Goal: Information Seeking & Learning: Learn about a topic

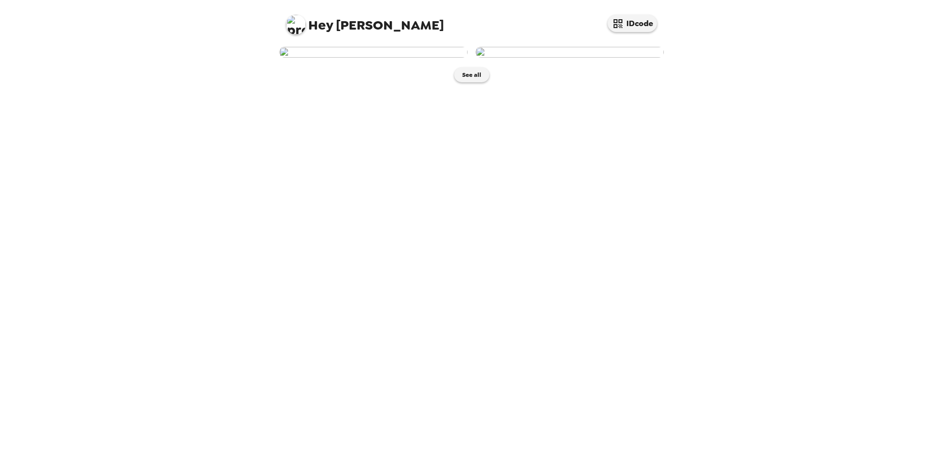
click at [550, 58] on img at bounding box center [569, 52] width 188 height 11
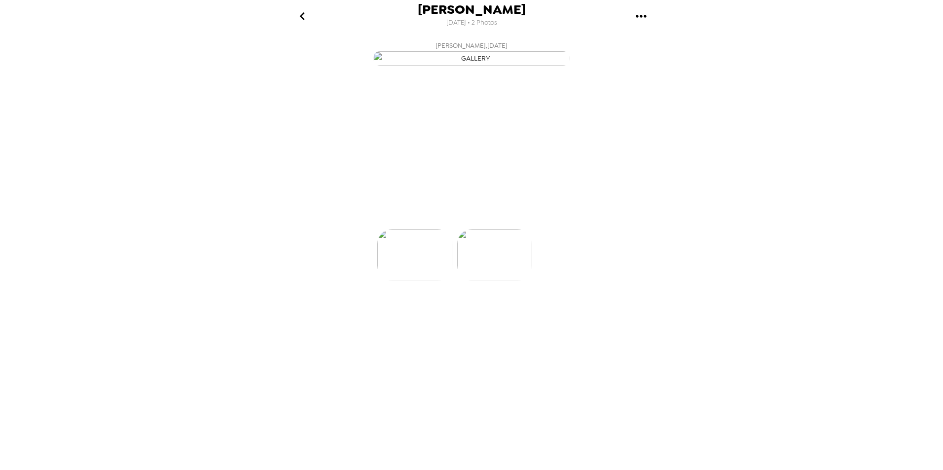
scroll to position [0, 79]
click at [425, 66] on img "button" at bounding box center [471, 58] width 197 height 14
click at [463, 66] on img "button" at bounding box center [471, 58] width 197 height 14
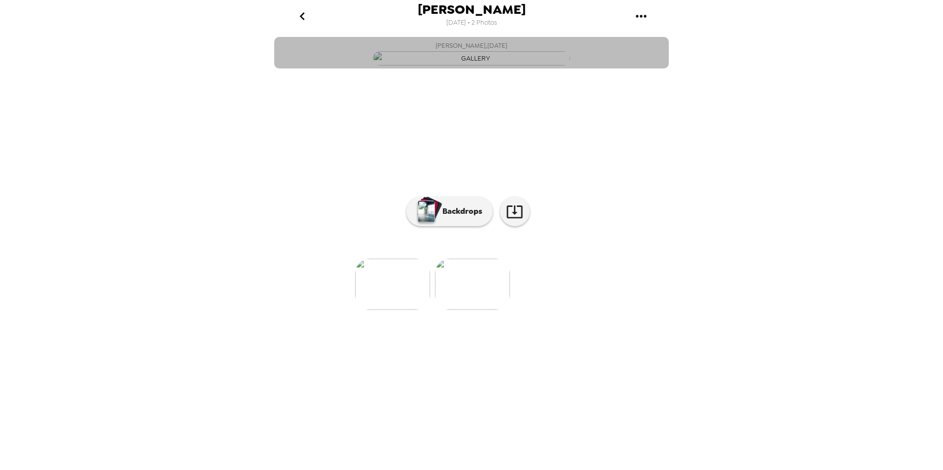
click at [464, 66] on img "button" at bounding box center [471, 58] width 197 height 14
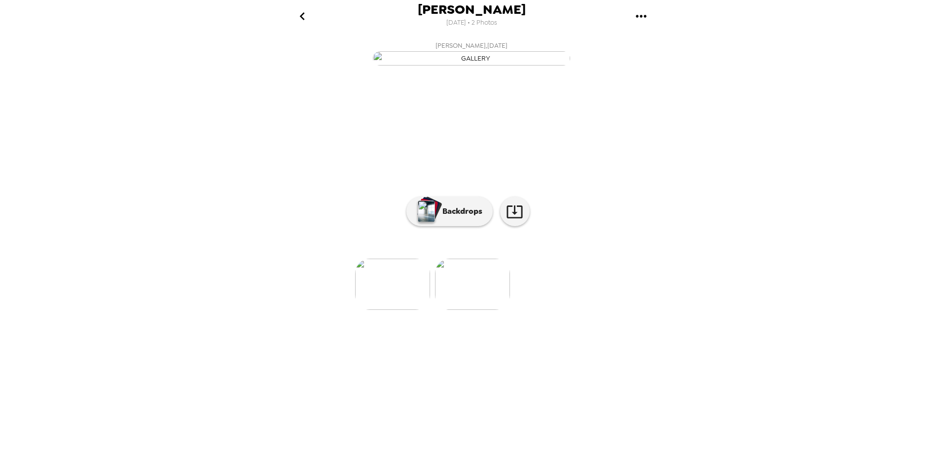
click at [470, 310] on img at bounding box center [472, 284] width 75 height 51
click at [401, 310] on img at bounding box center [392, 284] width 75 height 51
click at [564, 310] on img at bounding box center [551, 284] width 75 height 51
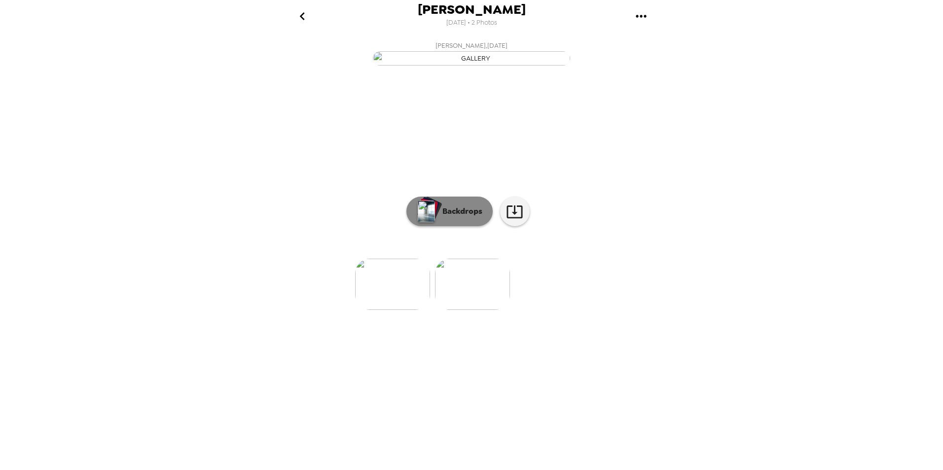
click at [462, 226] on button "Backdrops" at bounding box center [449, 212] width 86 height 30
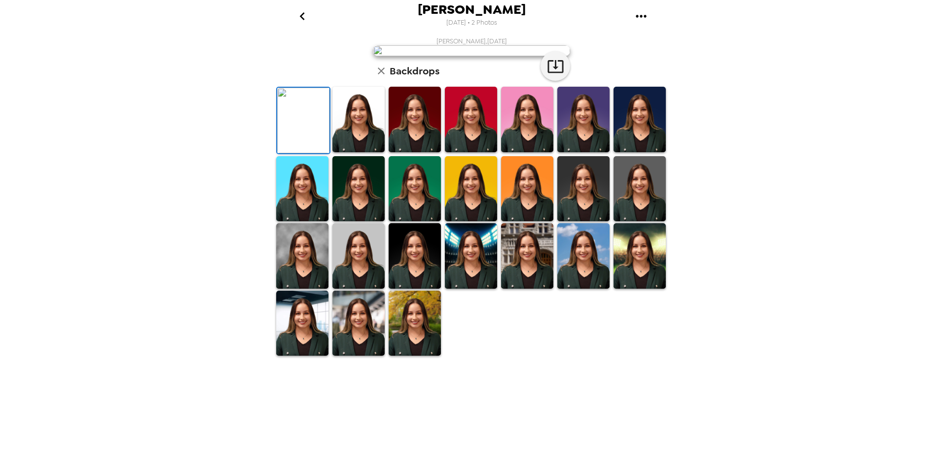
scroll to position [122, 0]
click at [304, 289] on img at bounding box center [302, 256] width 52 height 66
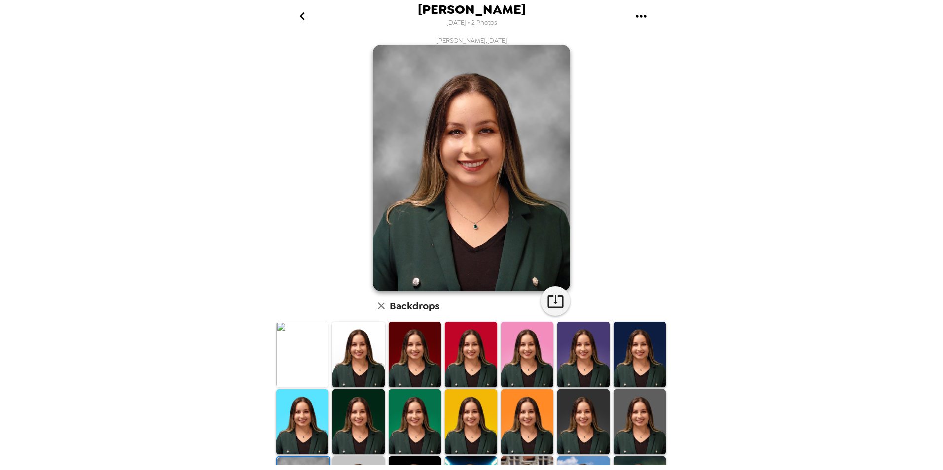
scroll to position [0, 0]
click at [365, 405] on img at bounding box center [358, 423] width 52 height 66
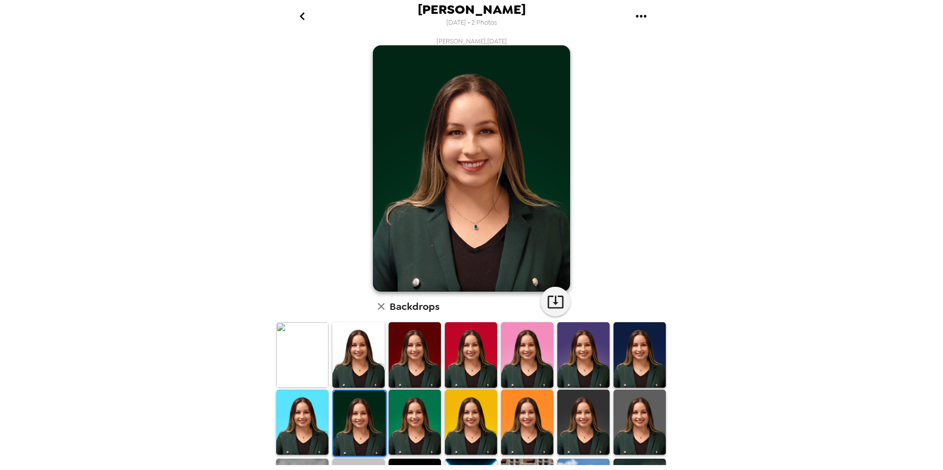
click at [445, 426] on img at bounding box center [471, 423] width 52 height 66
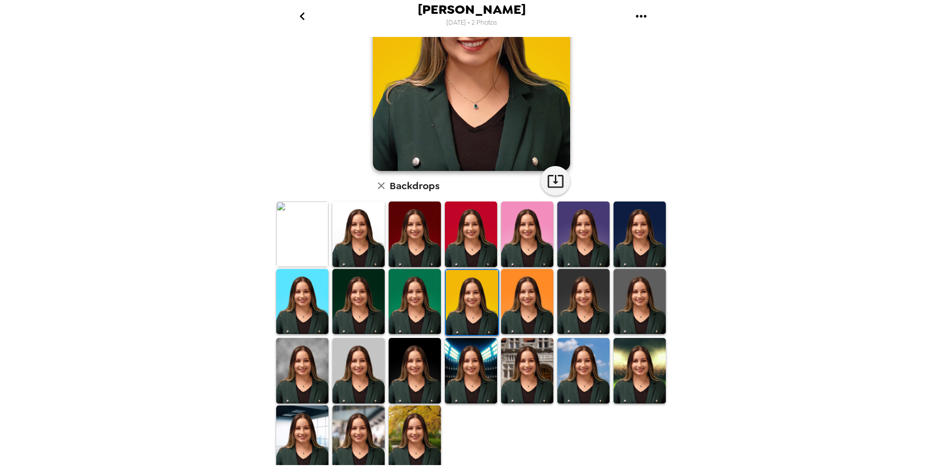
click at [338, 372] on img at bounding box center [358, 371] width 52 height 66
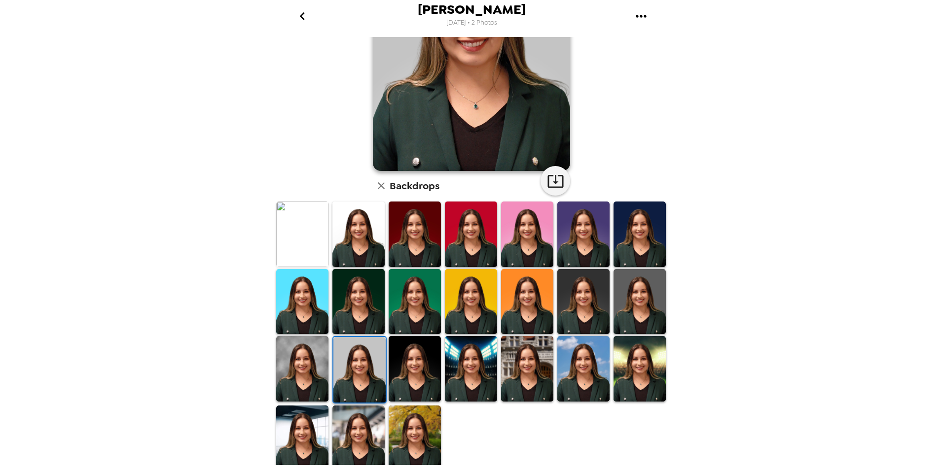
scroll to position [121, 0]
click at [349, 370] on img at bounding box center [359, 370] width 52 height 66
click at [311, 444] on img at bounding box center [302, 439] width 52 height 66
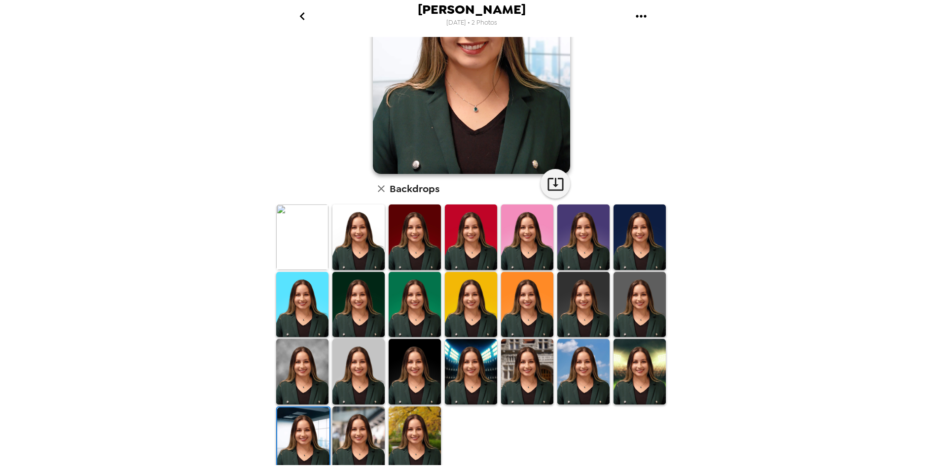
scroll to position [122, 0]
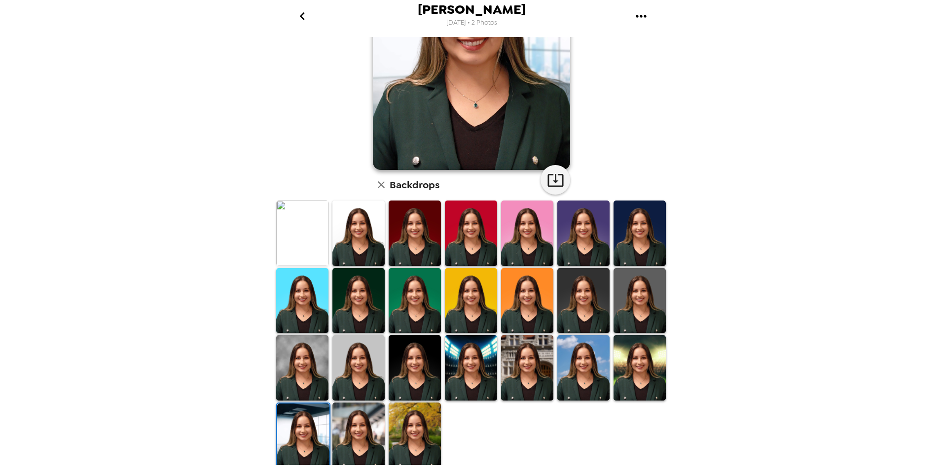
click at [526, 364] on img at bounding box center [527, 368] width 52 height 66
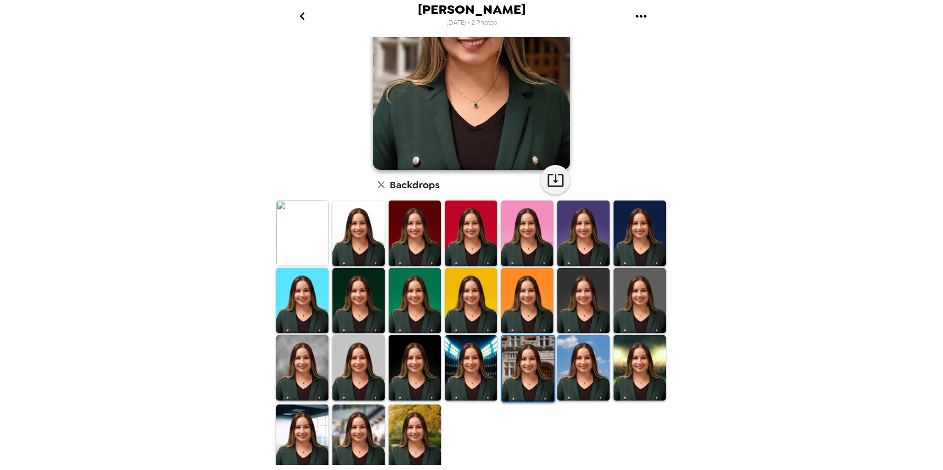
click at [483, 372] on img at bounding box center [471, 368] width 52 height 66
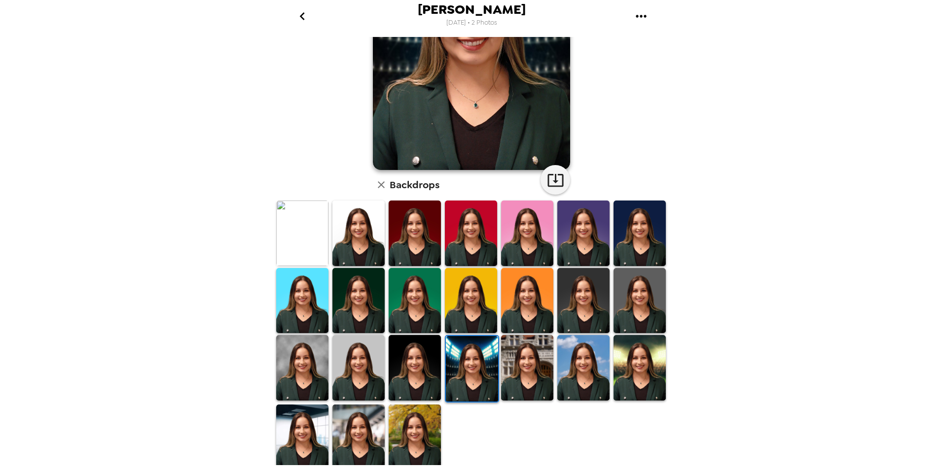
click at [649, 368] on img at bounding box center [639, 368] width 52 height 66
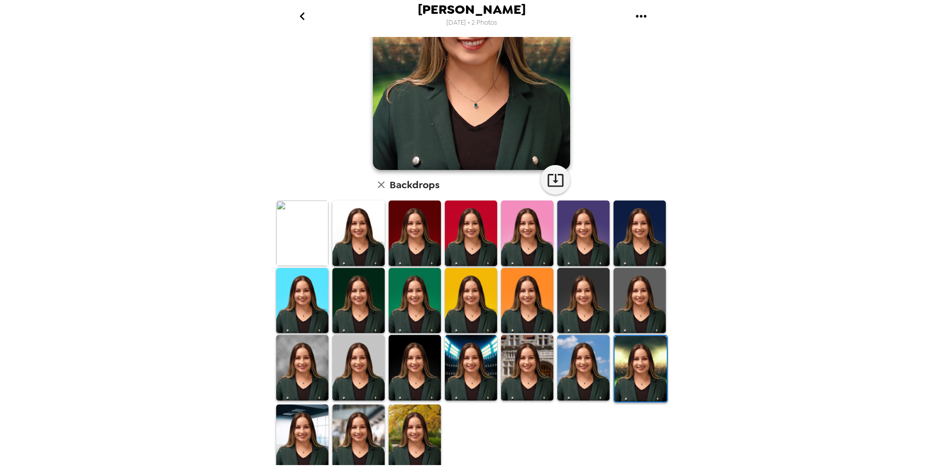
click at [367, 426] on img at bounding box center [358, 438] width 52 height 66
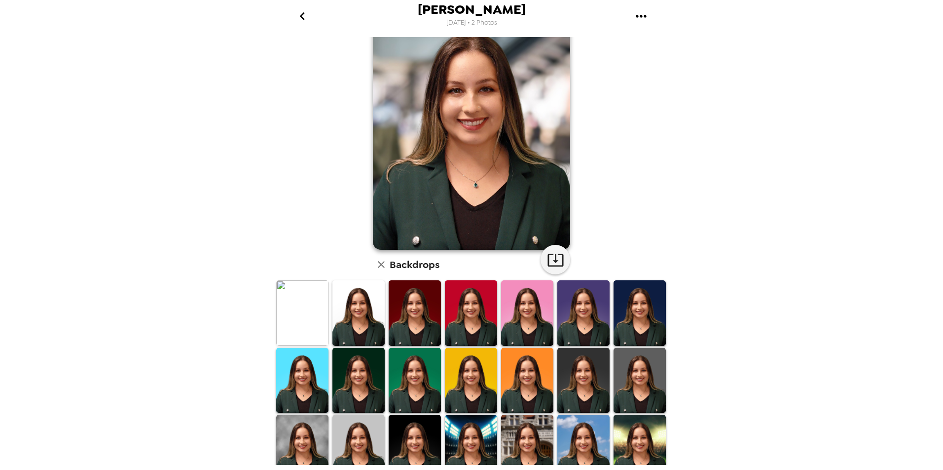
scroll to position [99, 0]
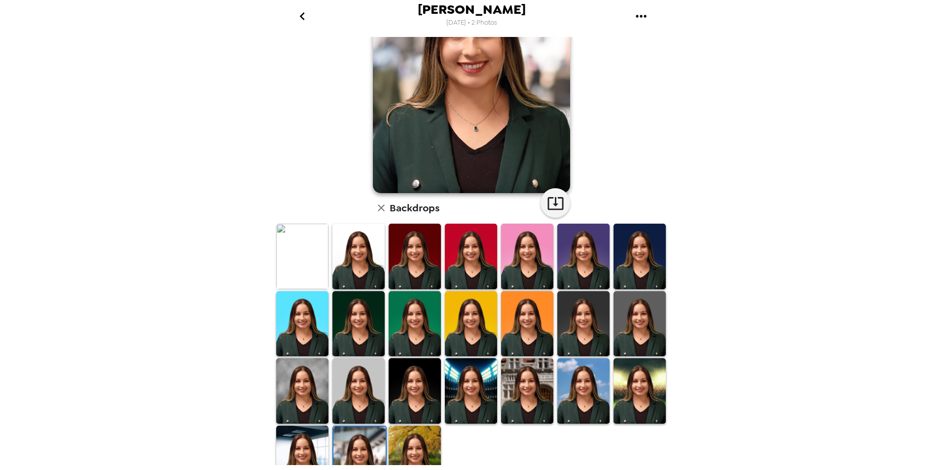
click at [296, 378] on img at bounding box center [302, 391] width 52 height 66
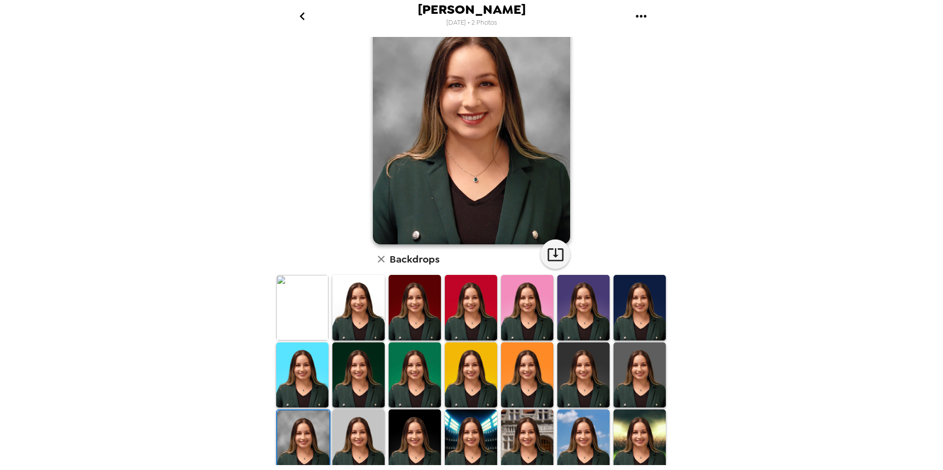
scroll to position [0, 0]
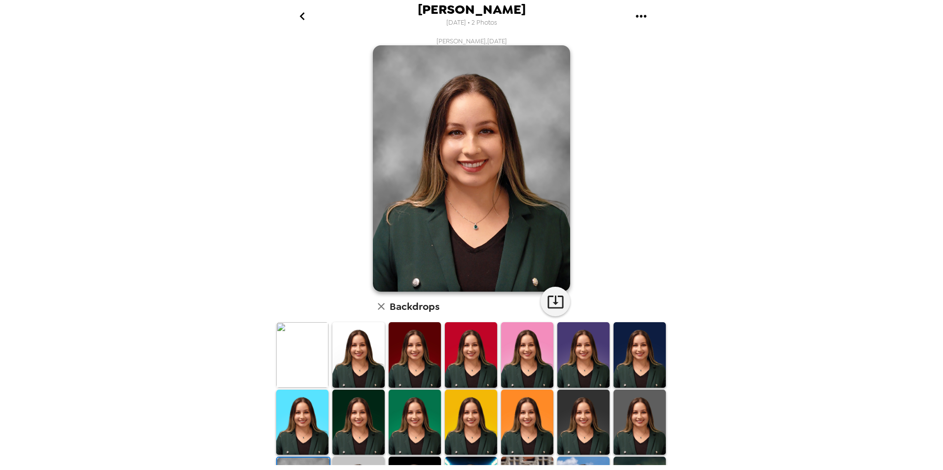
click at [284, 354] on img at bounding box center [302, 355] width 52 height 66
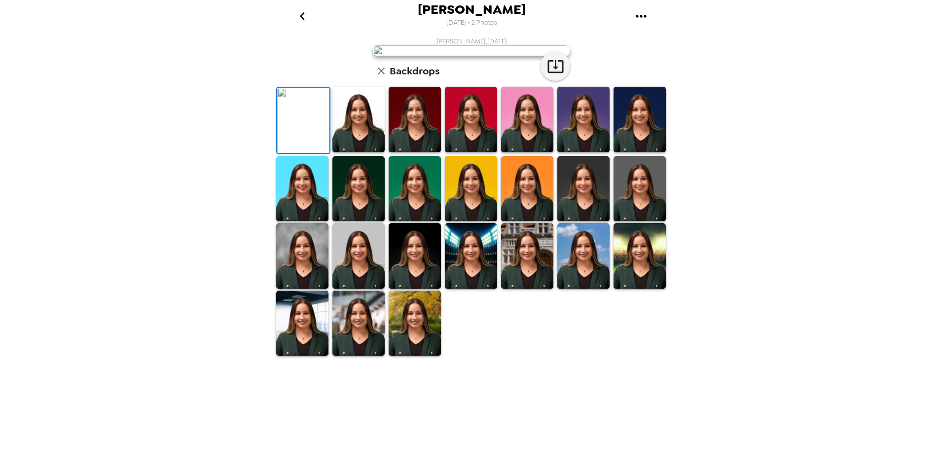
click at [311, 153] on img at bounding box center [303, 121] width 52 height 66
click at [309, 153] on img at bounding box center [303, 121] width 52 height 66
click at [312, 289] on img at bounding box center [302, 256] width 52 height 66
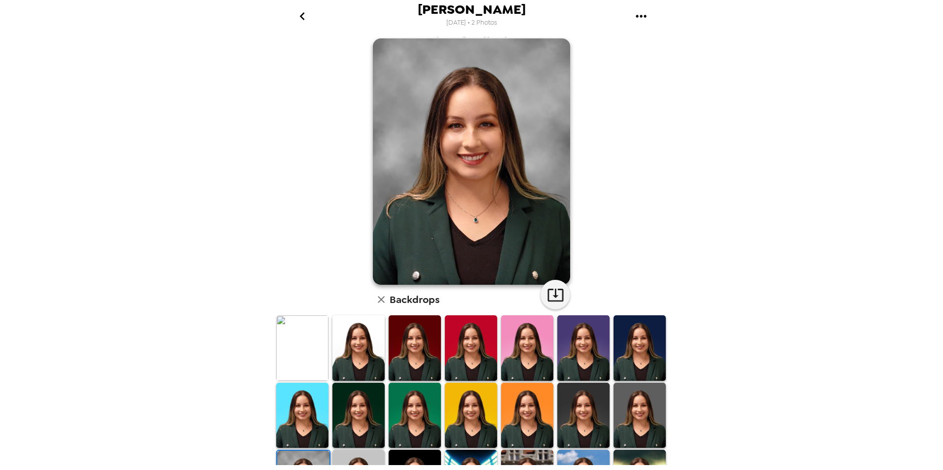
scroll to position [0, 0]
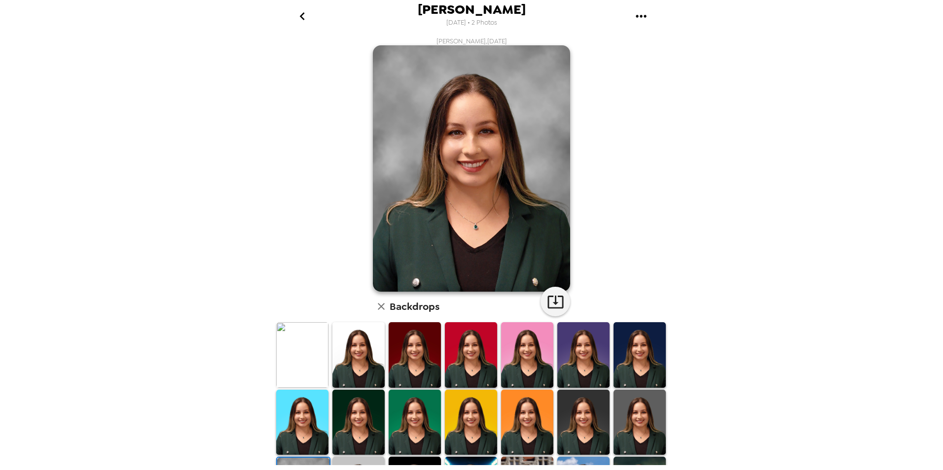
click at [344, 424] on img at bounding box center [358, 423] width 52 height 66
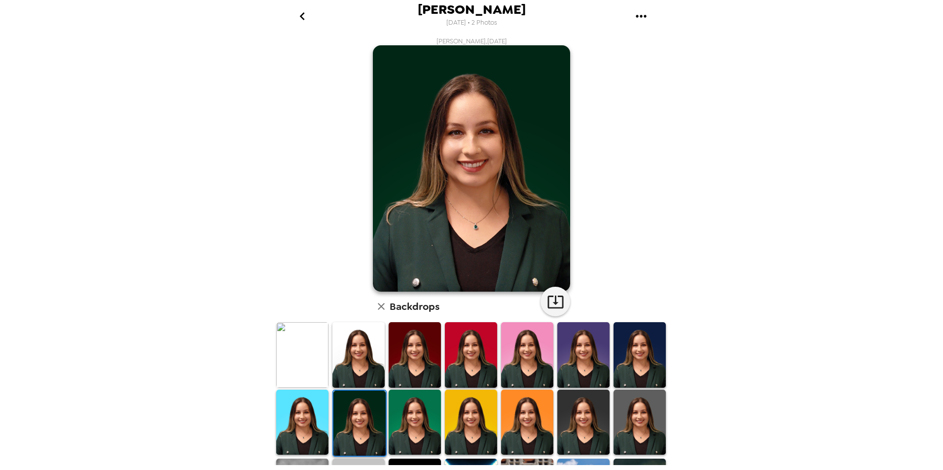
click at [318, 415] on img at bounding box center [302, 423] width 52 height 66
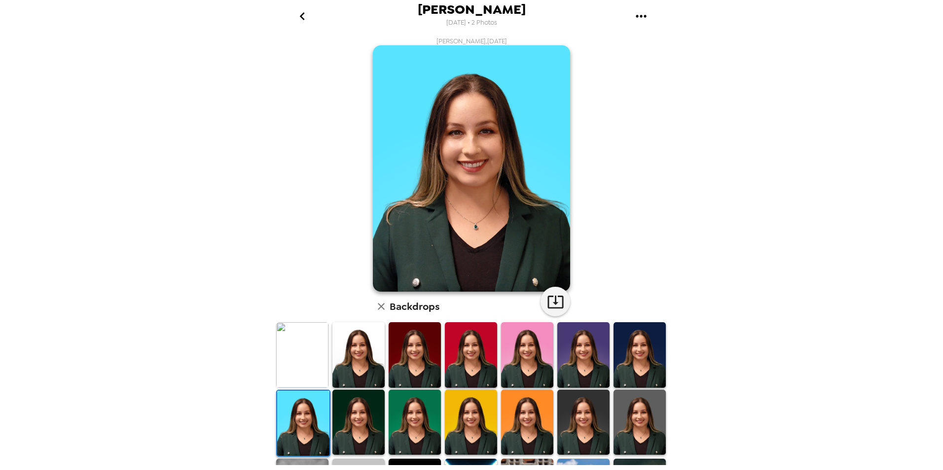
click at [286, 349] on img at bounding box center [302, 355] width 52 height 66
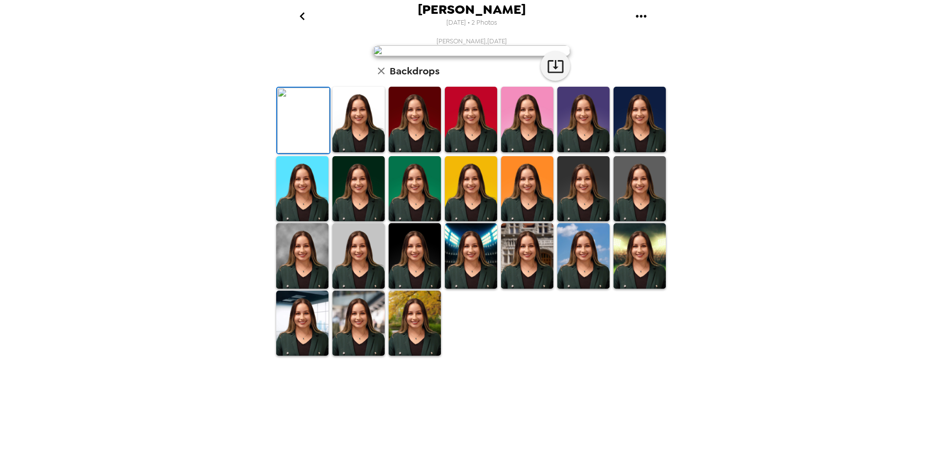
click at [635, 152] on img at bounding box center [639, 120] width 52 height 66
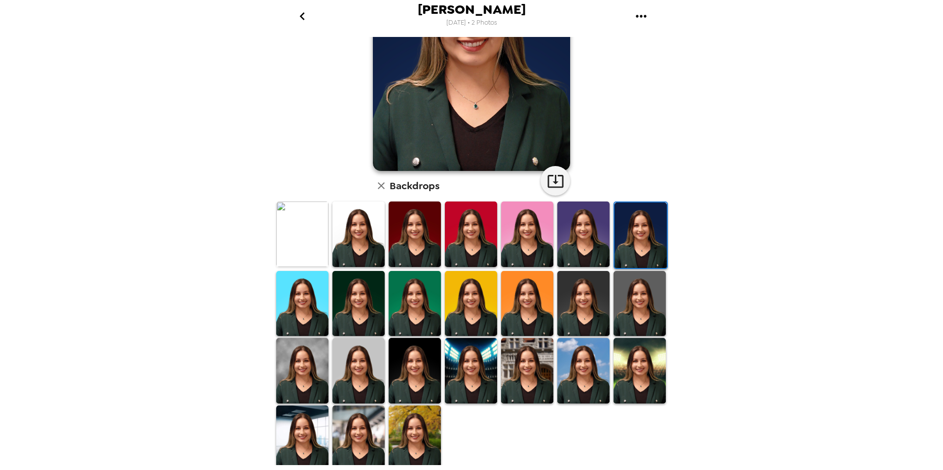
scroll to position [122, 0]
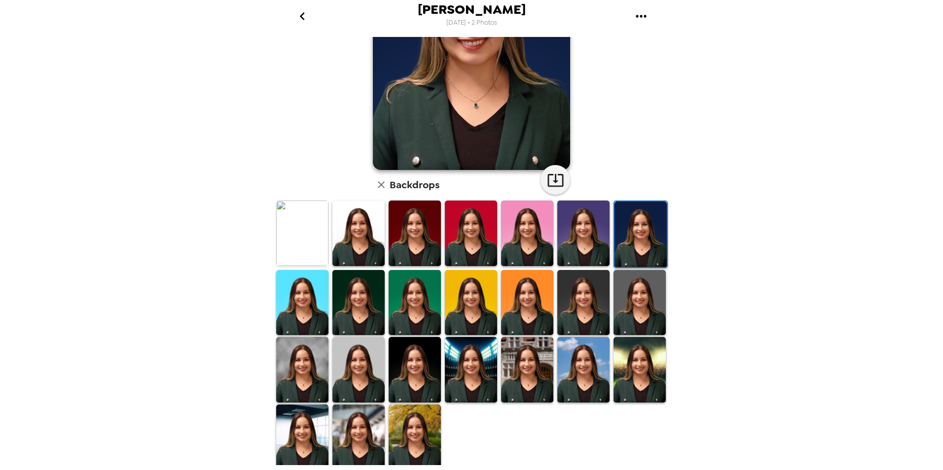
click at [628, 370] on img at bounding box center [639, 370] width 52 height 66
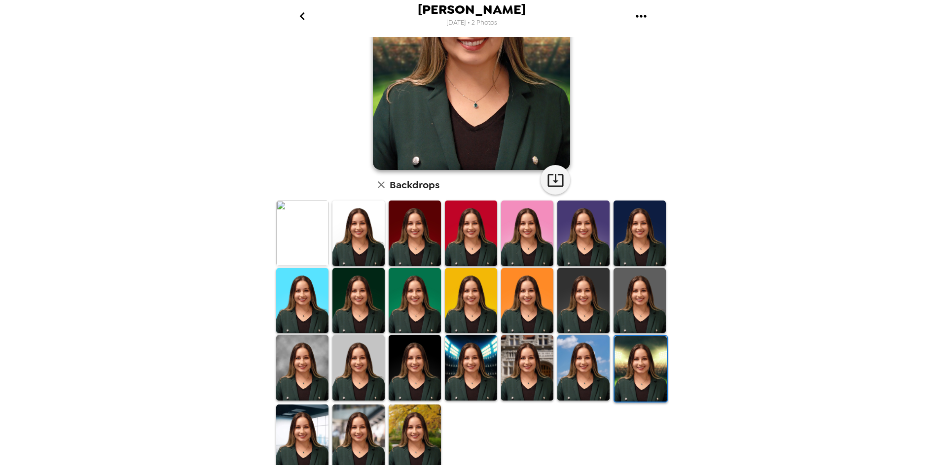
click at [347, 351] on img at bounding box center [358, 368] width 52 height 66
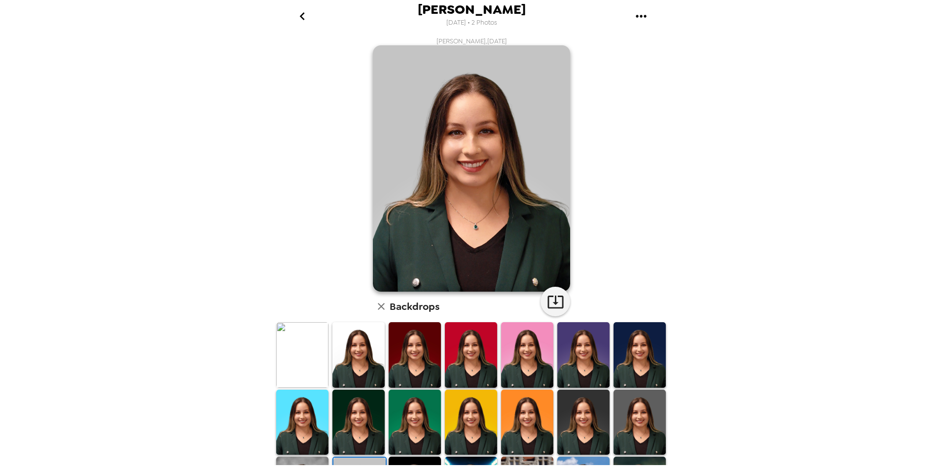
click at [300, 16] on icon "go back" at bounding box center [301, 16] width 5 height 8
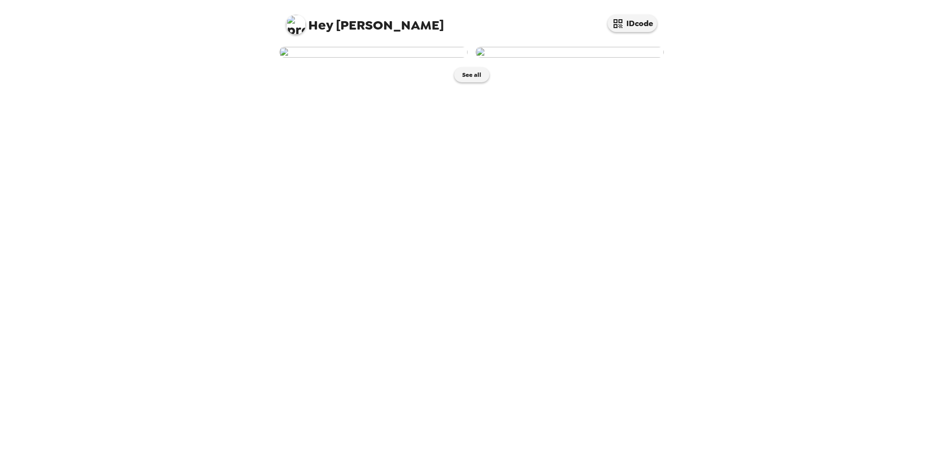
click at [341, 58] on img at bounding box center [373, 52] width 188 height 11
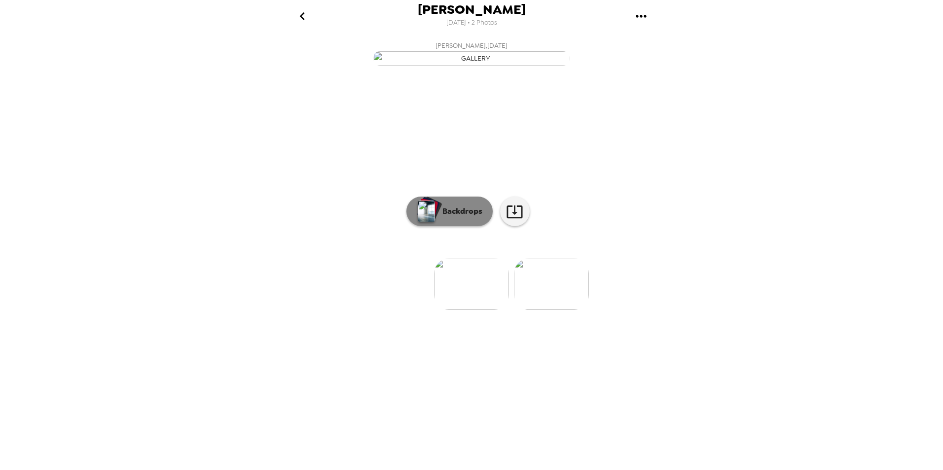
click at [447, 226] on button "Backdrops" at bounding box center [449, 212] width 86 height 30
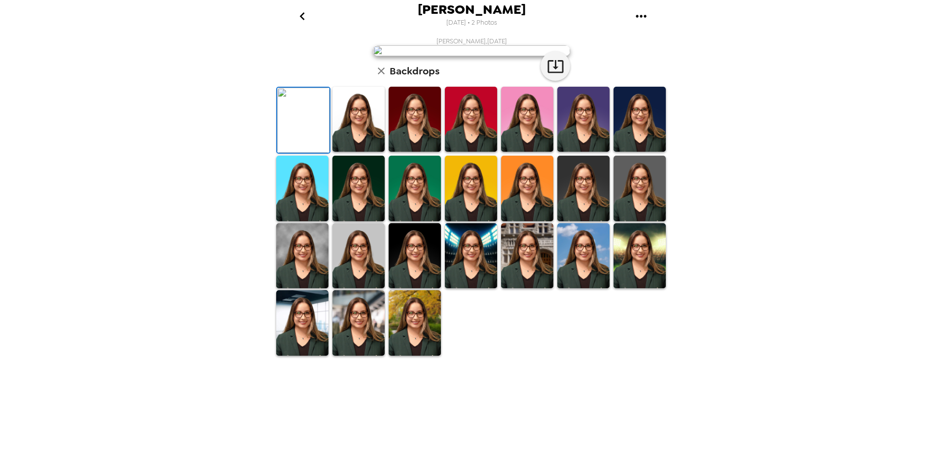
scroll to position [122, 0]
click at [299, 355] on img at bounding box center [302, 322] width 52 height 65
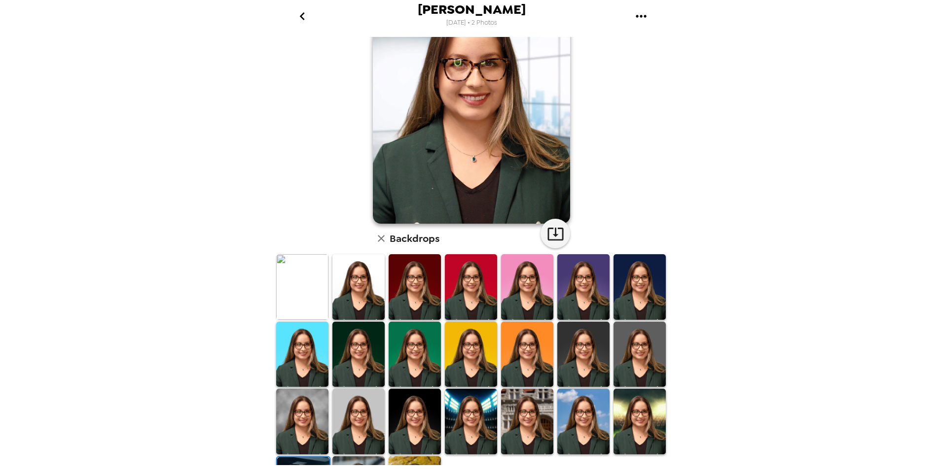
scroll to position [0, 0]
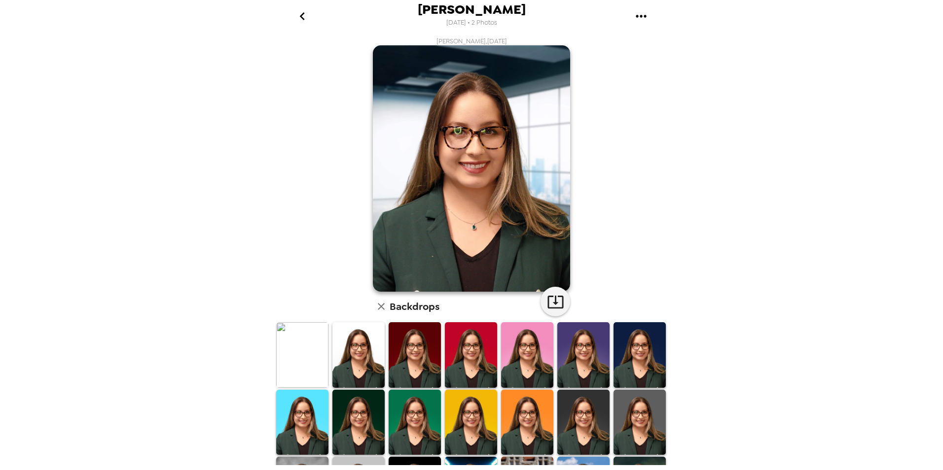
click at [368, 350] on img at bounding box center [358, 354] width 52 height 65
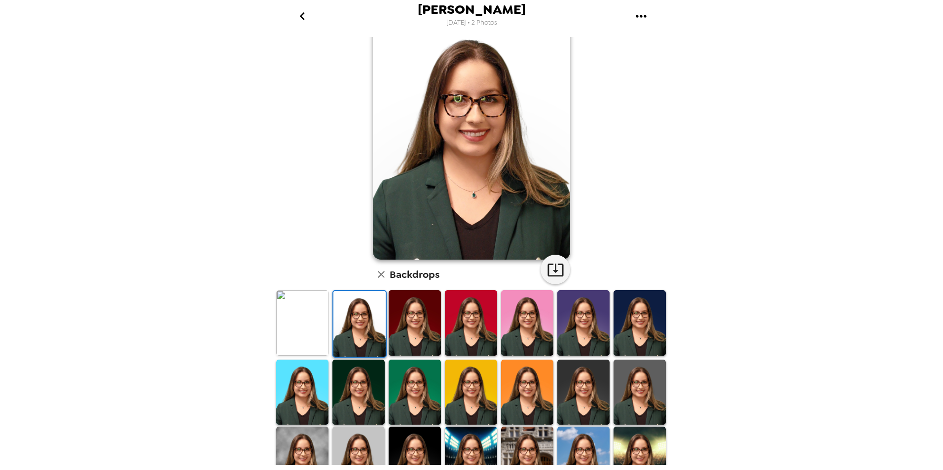
scroll to position [49, 0]
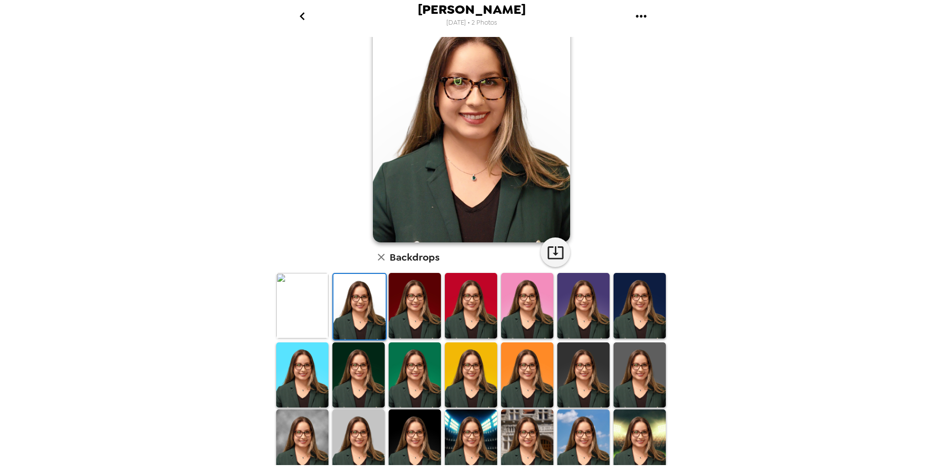
click at [302, 19] on icon "go back" at bounding box center [301, 16] width 5 height 8
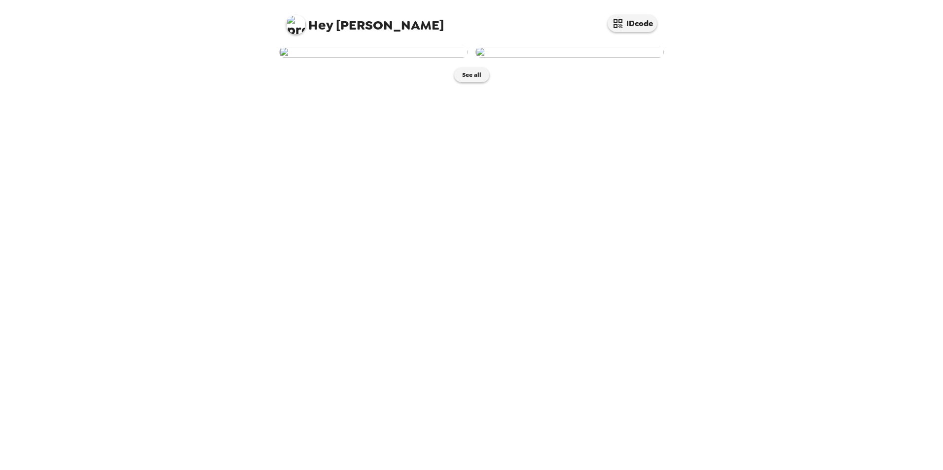
click at [552, 58] on img at bounding box center [569, 52] width 188 height 11
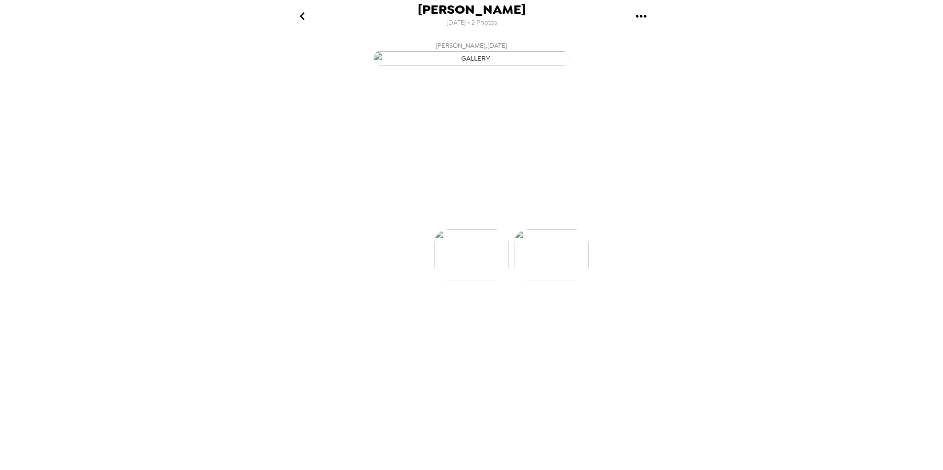
scroll to position [0, 79]
click at [455, 226] on button "Backdrops" at bounding box center [449, 212] width 86 height 30
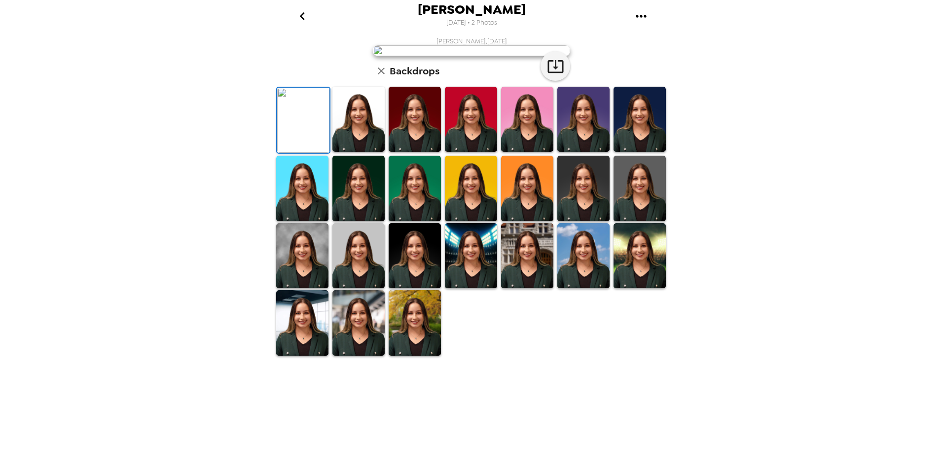
scroll to position [122, 0]
click at [305, 288] on img at bounding box center [302, 255] width 52 height 65
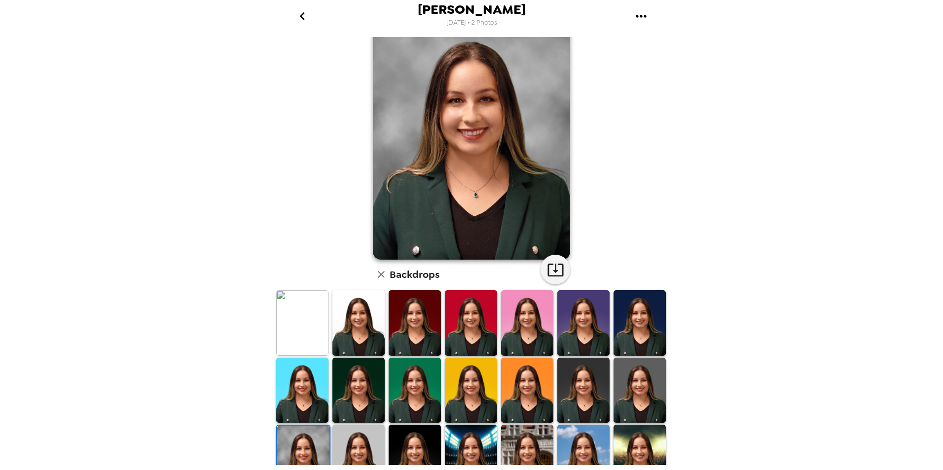
scroll to position [49, 0]
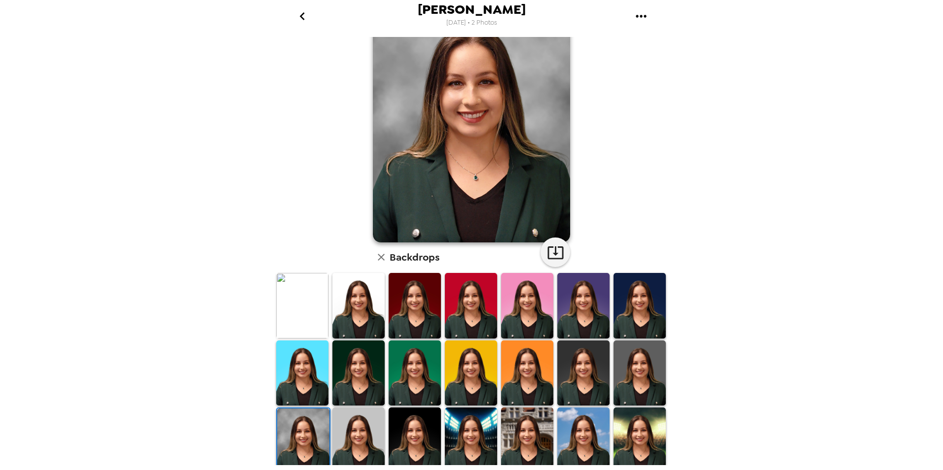
click at [358, 425] on img at bounding box center [358, 440] width 52 height 65
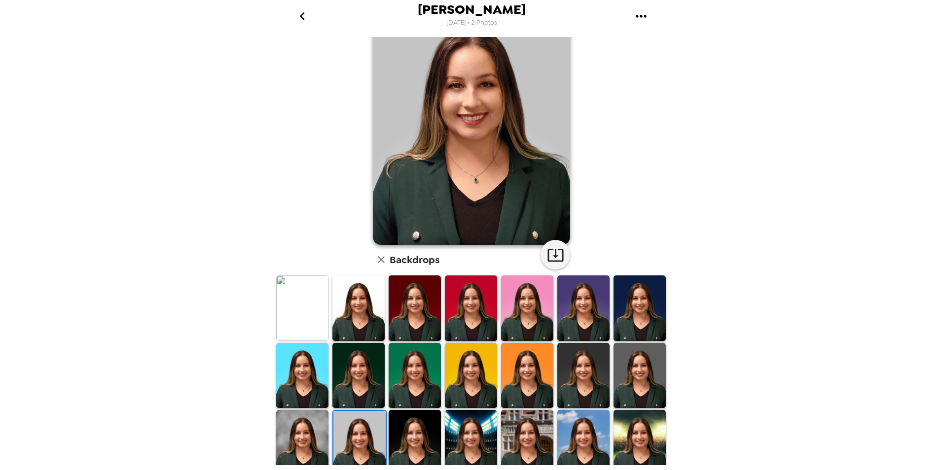
scroll to position [122, 0]
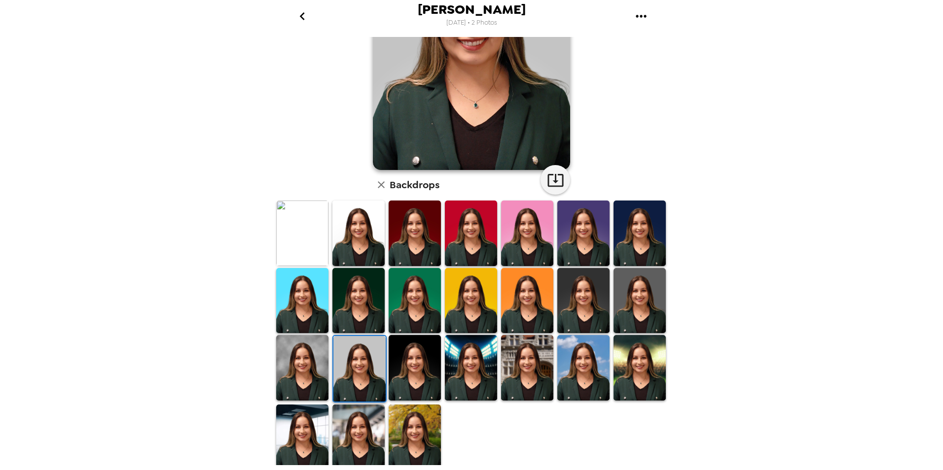
click at [633, 287] on img at bounding box center [639, 300] width 52 height 65
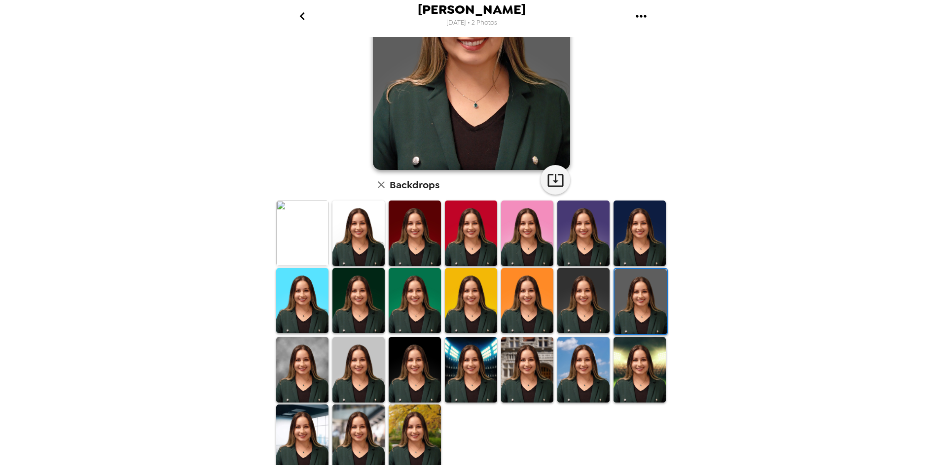
click at [296, 357] on img at bounding box center [302, 369] width 52 height 65
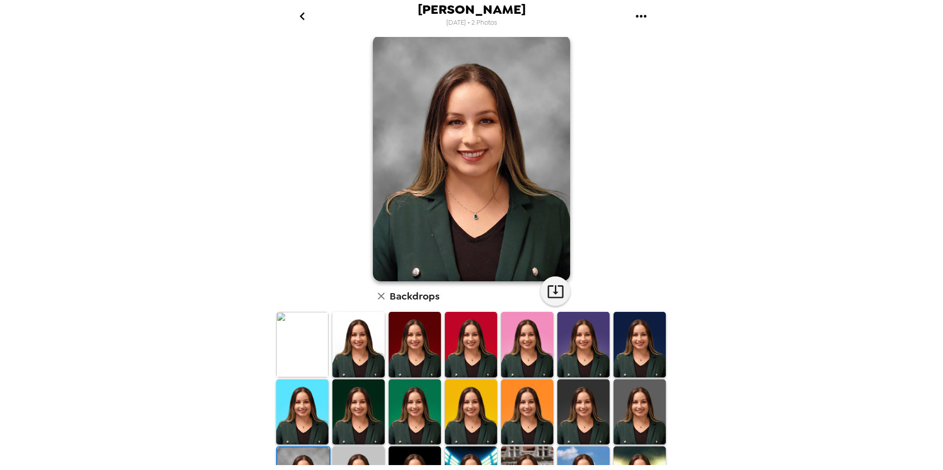
scroll to position [0, 0]
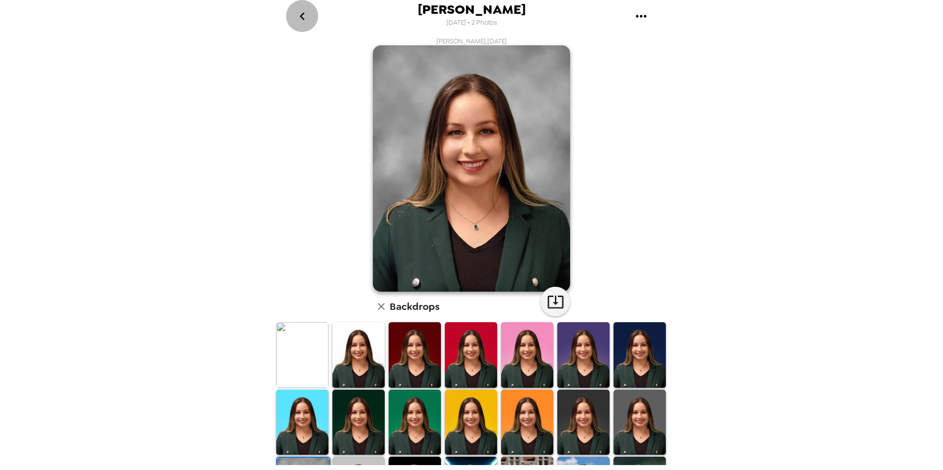
click at [304, 21] on icon "go back" at bounding box center [302, 16] width 16 height 16
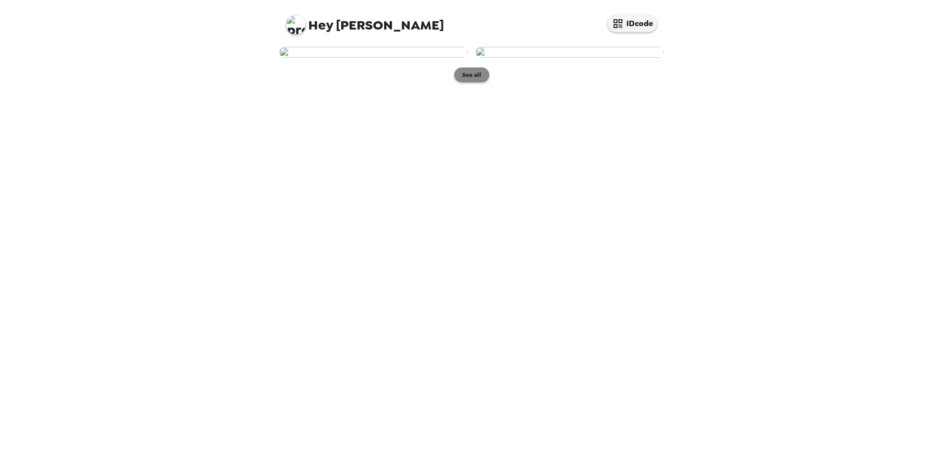
click at [465, 82] on button "See all" at bounding box center [471, 75] width 35 height 15
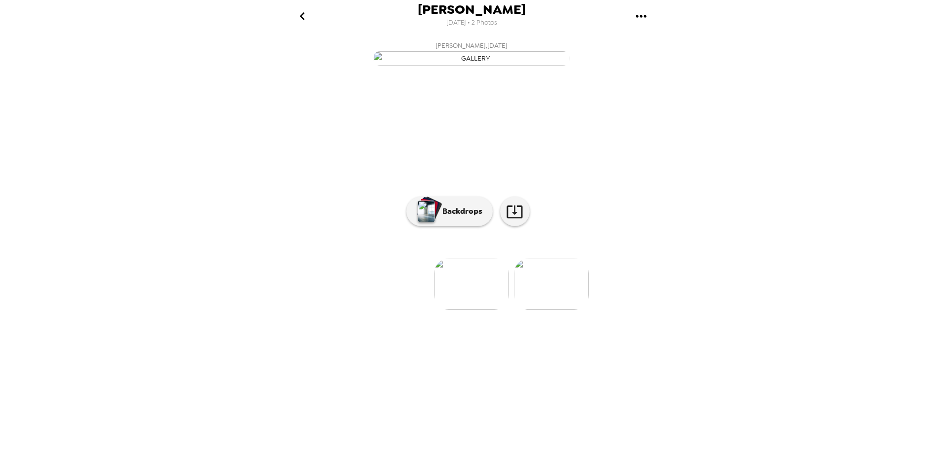
click at [572, 310] on img at bounding box center [551, 284] width 75 height 51
click at [386, 310] on img at bounding box center [392, 284] width 75 height 51
click at [558, 310] on img at bounding box center [551, 284] width 75 height 51
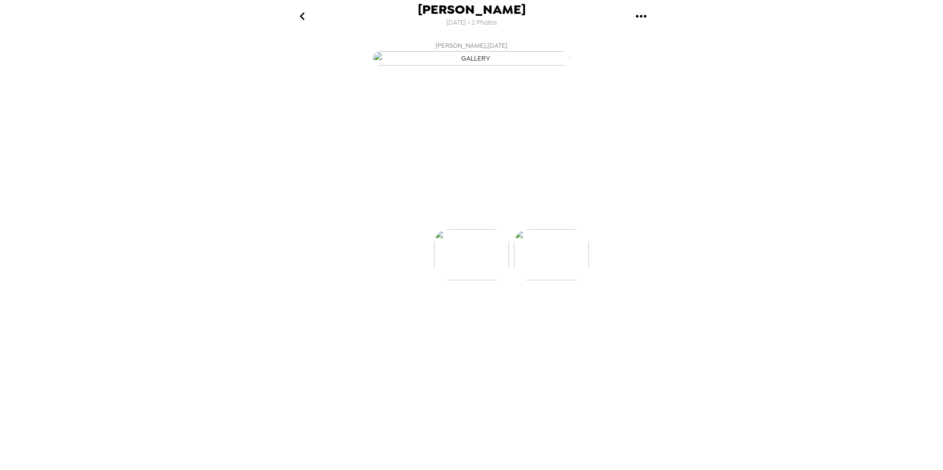
scroll to position [0, 79]
click at [520, 220] on icon at bounding box center [514, 211] width 17 height 17
click at [805, 200] on div "[PERSON_NAME] [DATE] • 2 Photos [PERSON_NAME] , [DATE] [PERSON_NAME] , [DATE] 0…" at bounding box center [471, 235] width 943 height 470
